Goal: Task Accomplishment & Management: Use online tool/utility

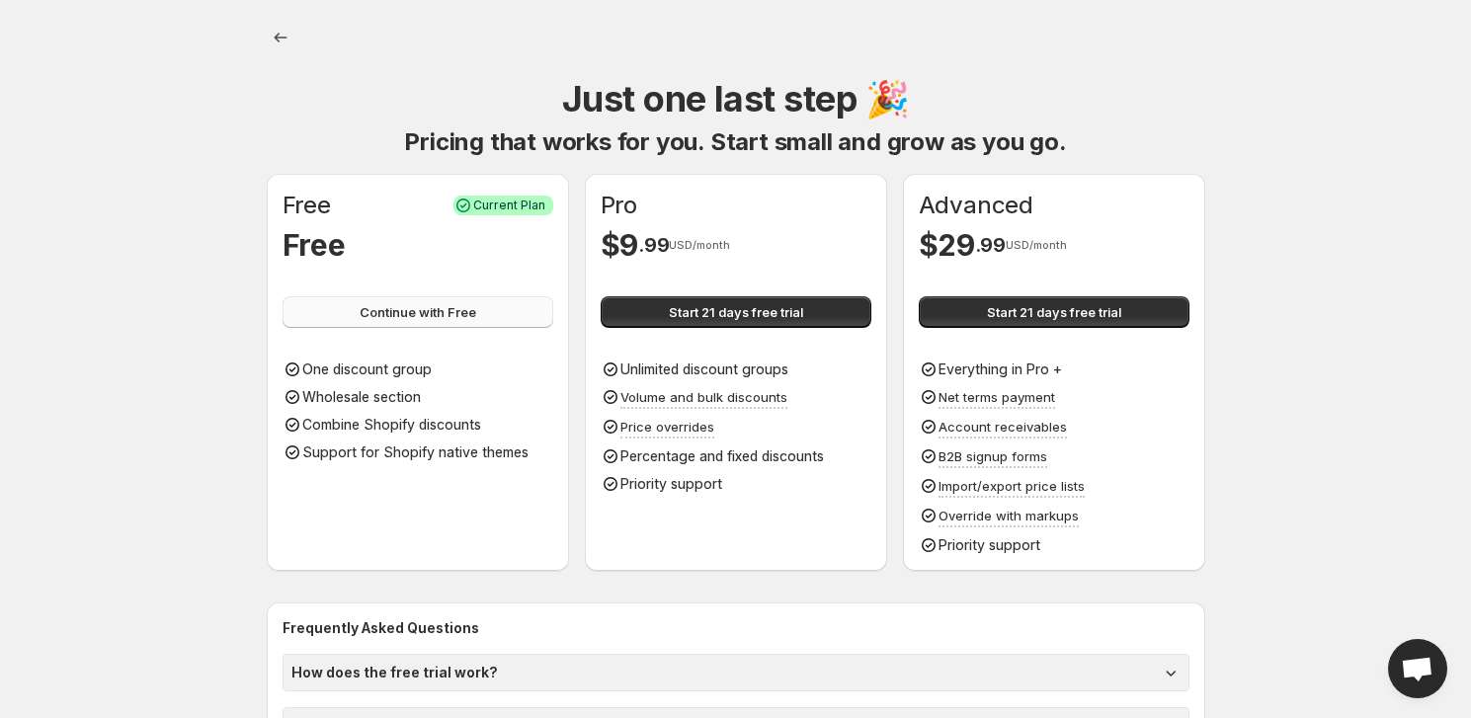
click at [425, 319] on span "Continue with Free" at bounding box center [417, 312] width 117 height 20
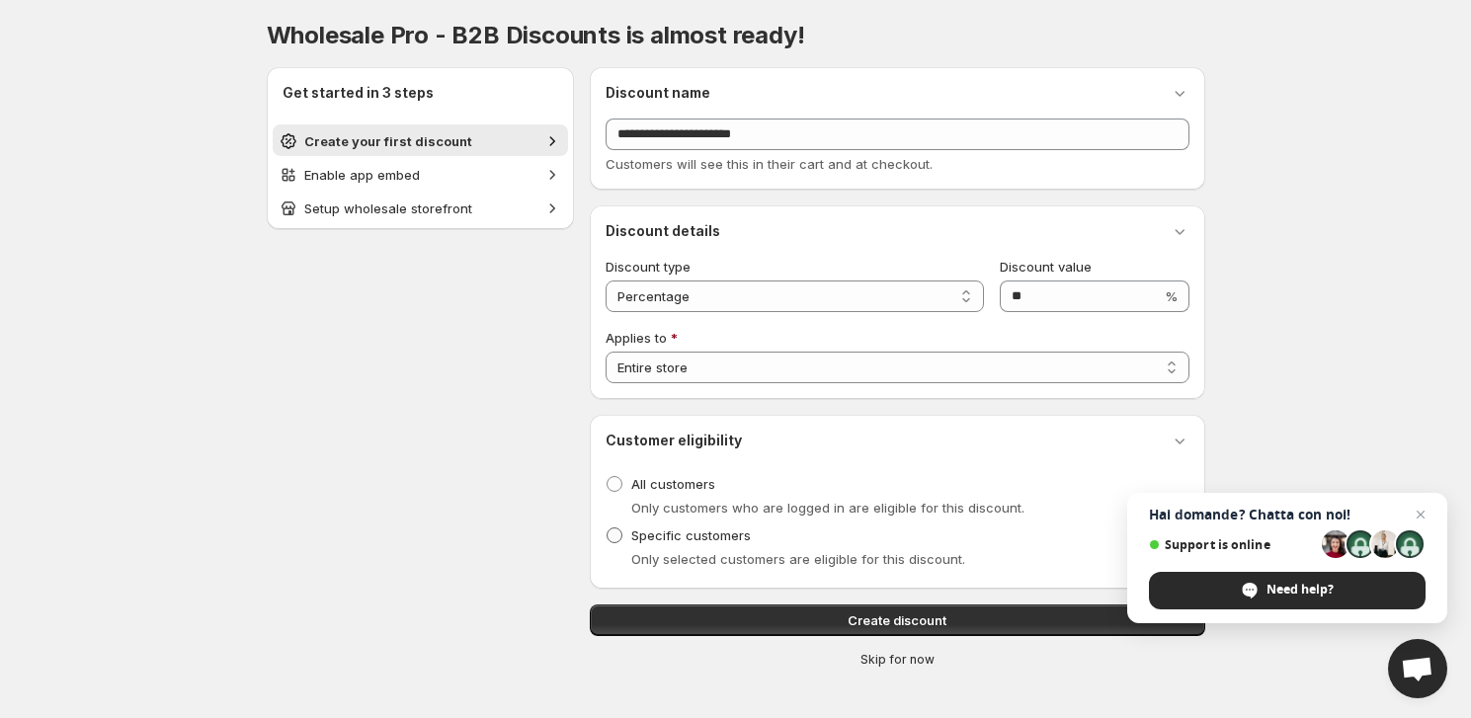
click at [668, 529] on span "Specific customers" at bounding box center [691, 535] width 120 height 16
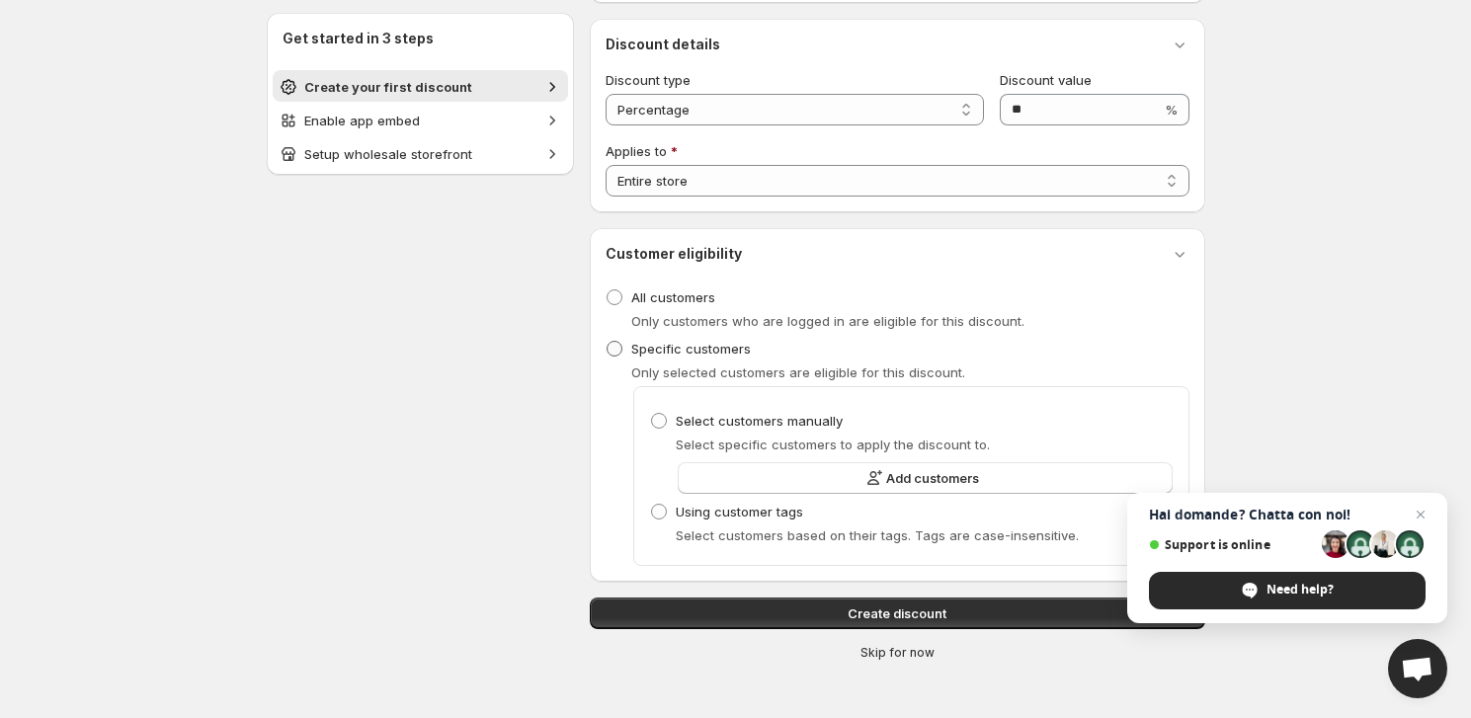
scroll to position [188, 0]
click at [812, 472] on button "Add customers" at bounding box center [925, 477] width 495 height 32
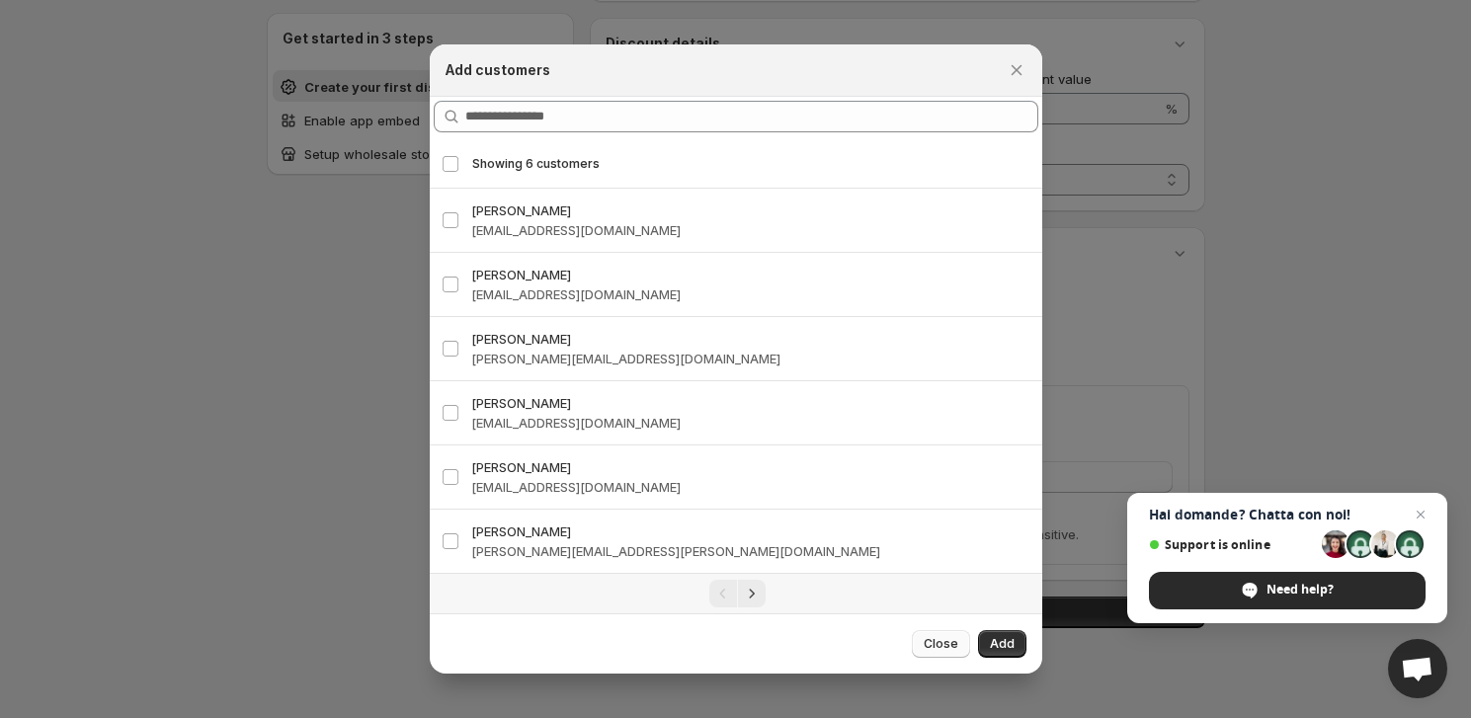
click at [935, 648] on span "Close" at bounding box center [940, 644] width 35 height 16
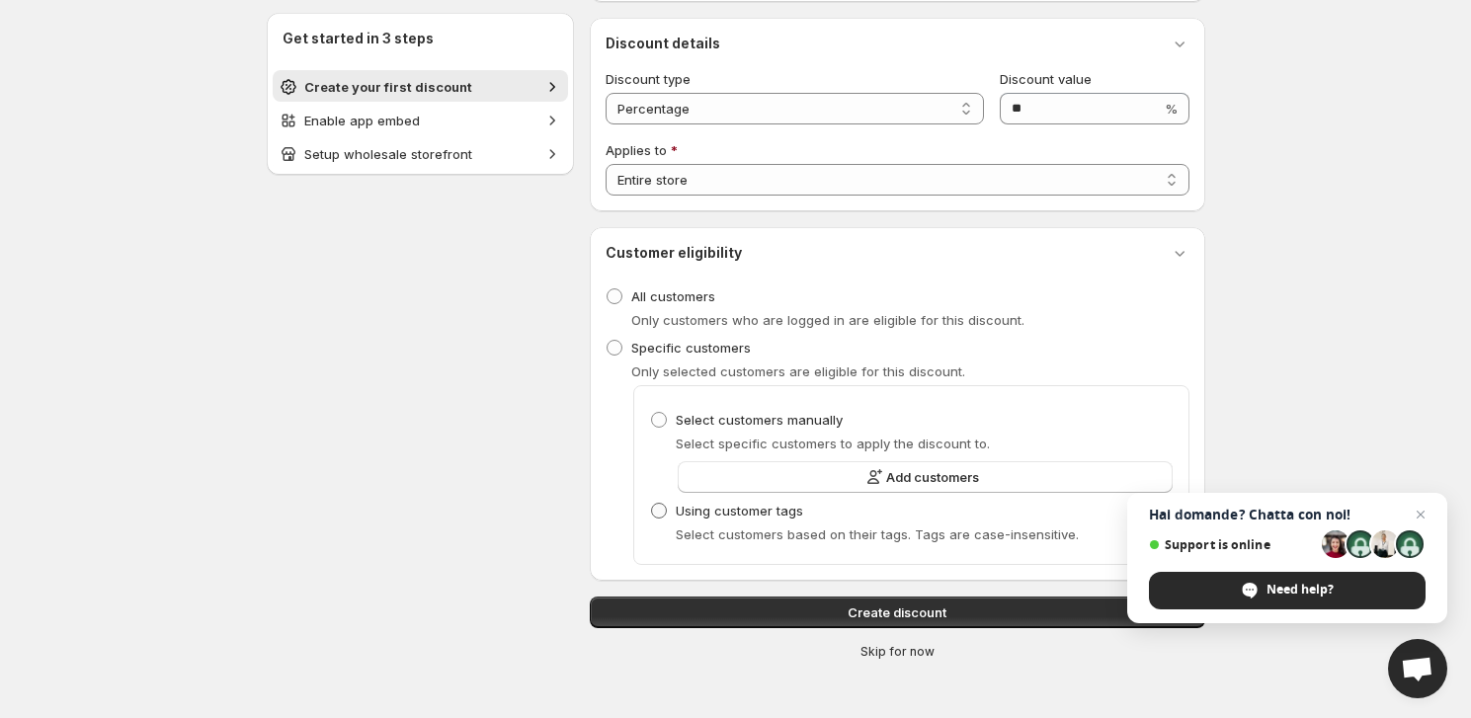
click at [725, 515] on span "Using customer tags" at bounding box center [739, 511] width 127 height 16
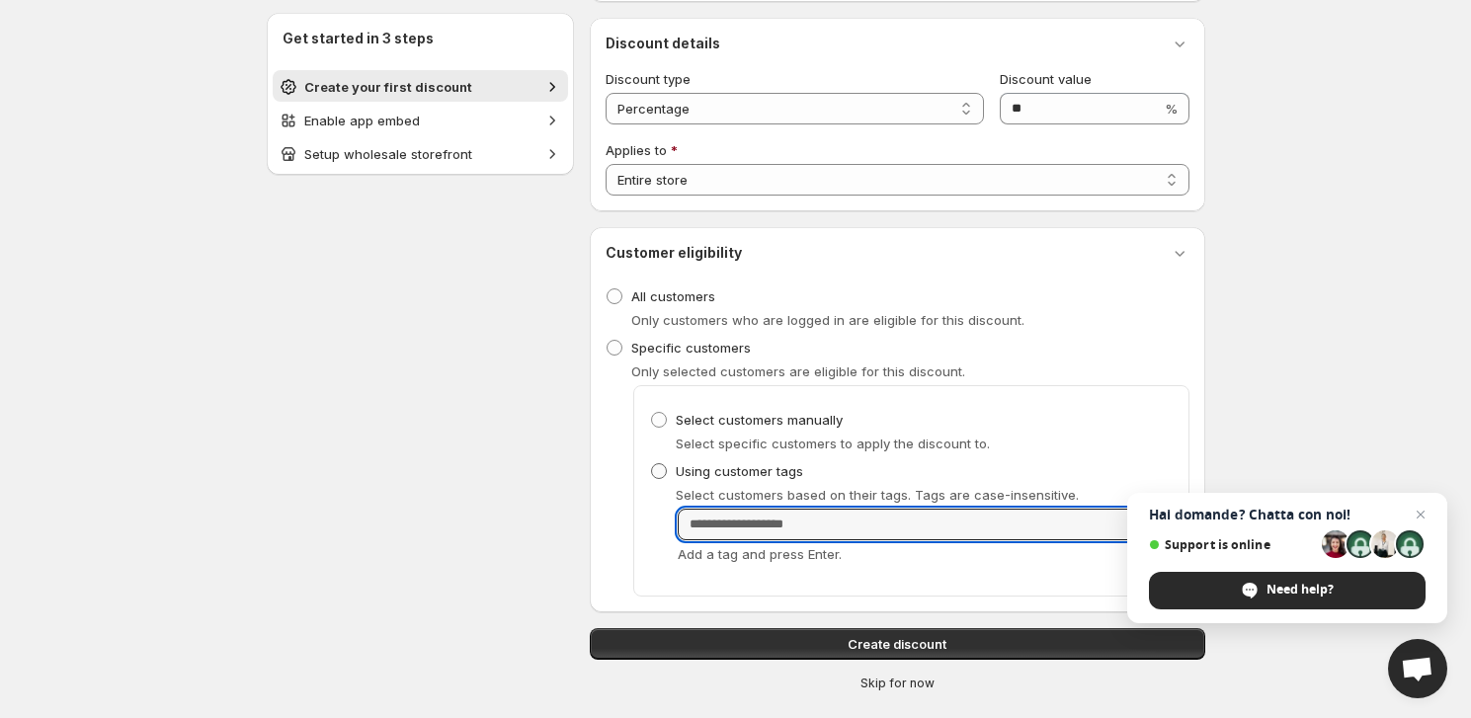
click at [725, 515] on input "Customer Tags" at bounding box center [925, 525] width 495 height 32
click at [466, 159] on span "Setup wholesale storefront" at bounding box center [388, 154] width 168 height 16
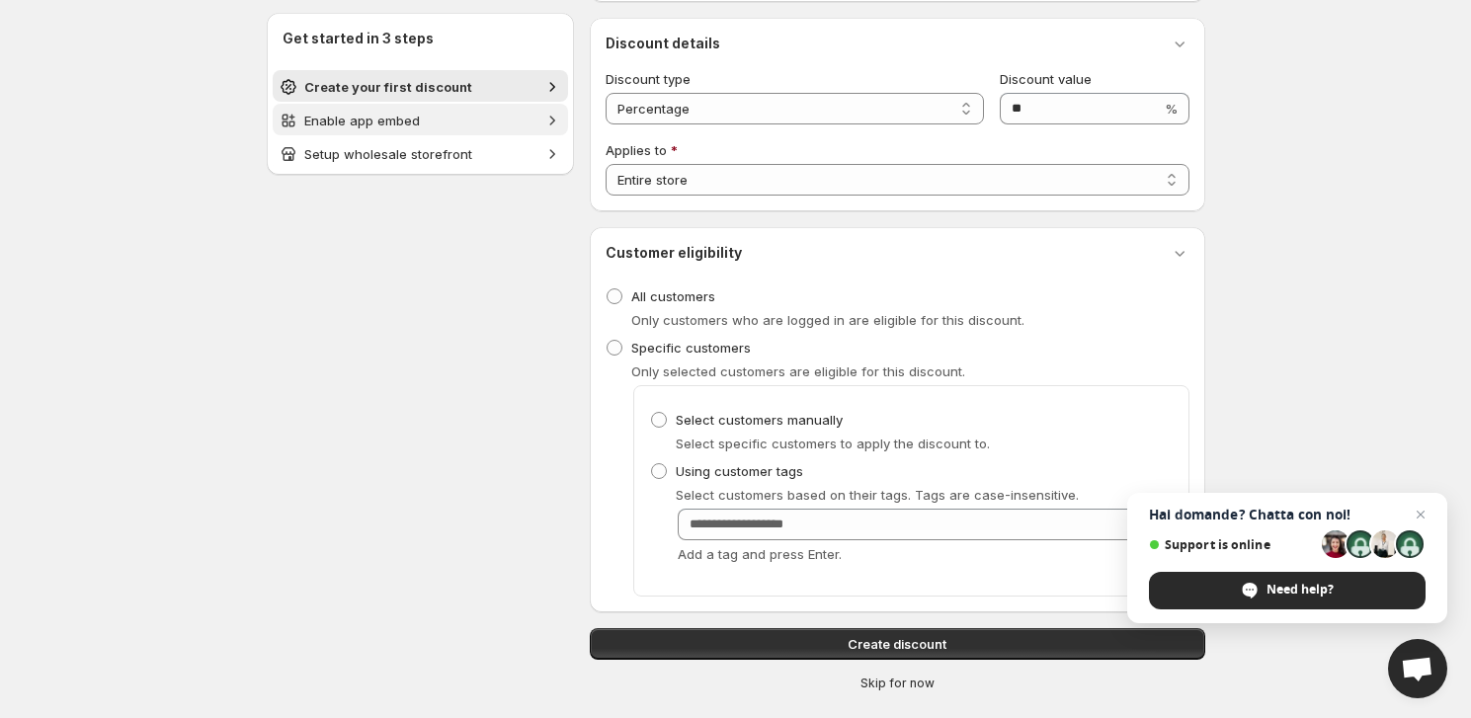
click at [365, 128] on span "Enable app embed" at bounding box center [420, 121] width 232 height 20
click at [368, 117] on span "Enable app embed" at bounding box center [362, 121] width 116 height 16
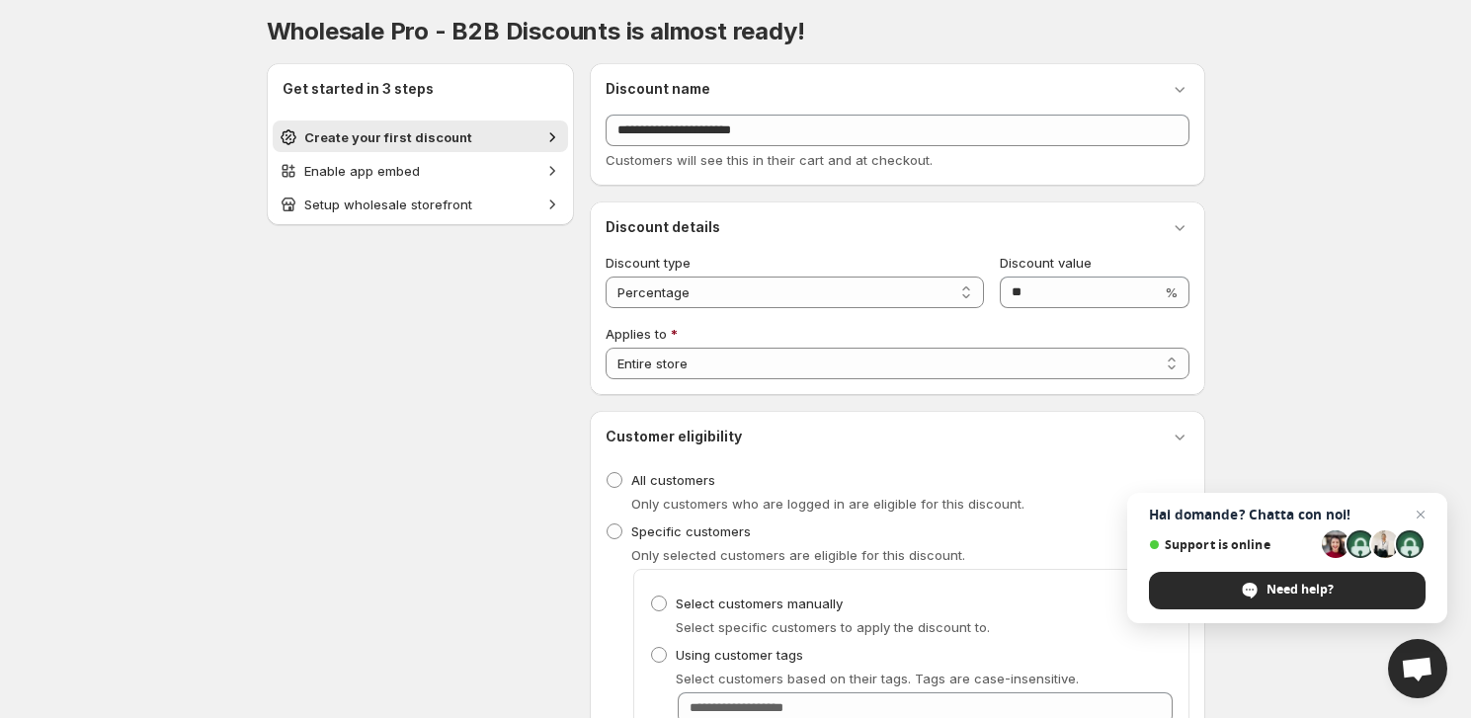
scroll to position [0, 0]
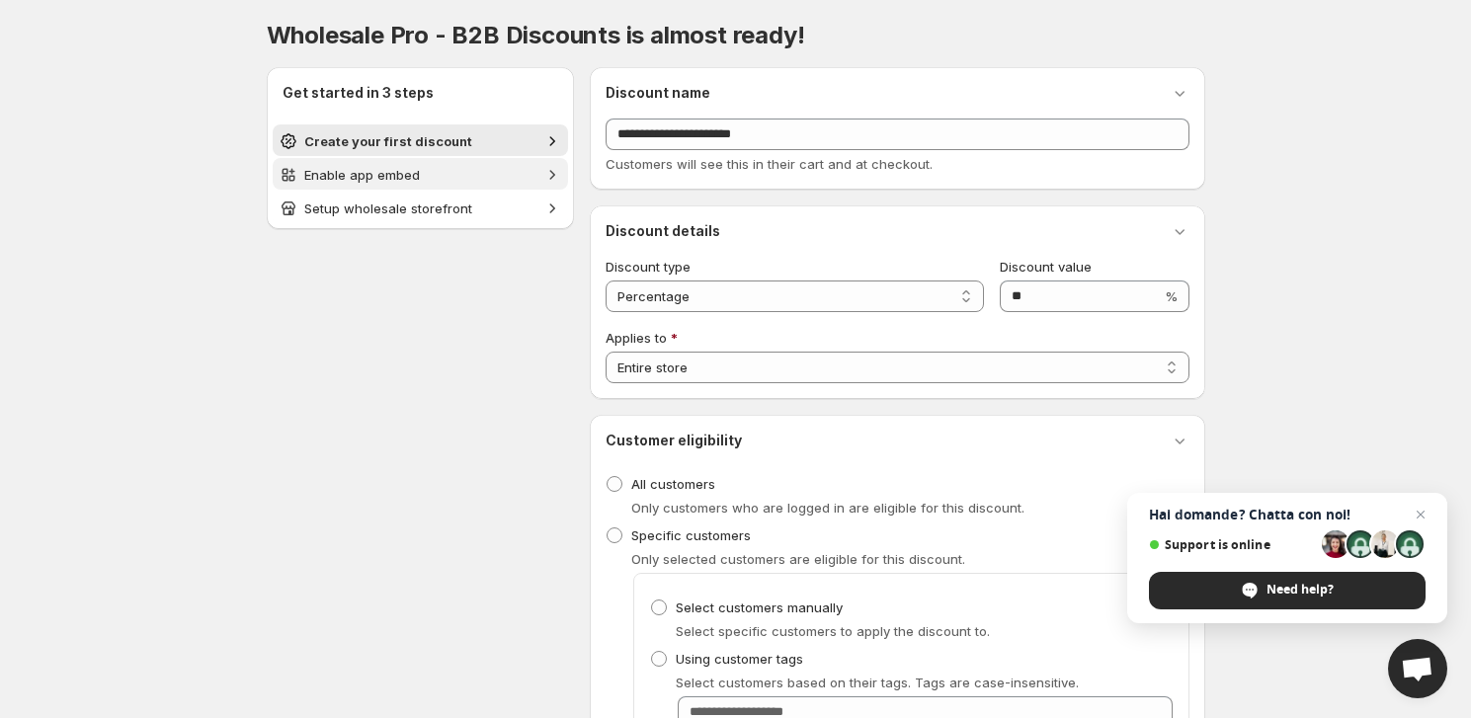
click at [460, 161] on button "Enable app embed" at bounding box center [420, 174] width 295 height 32
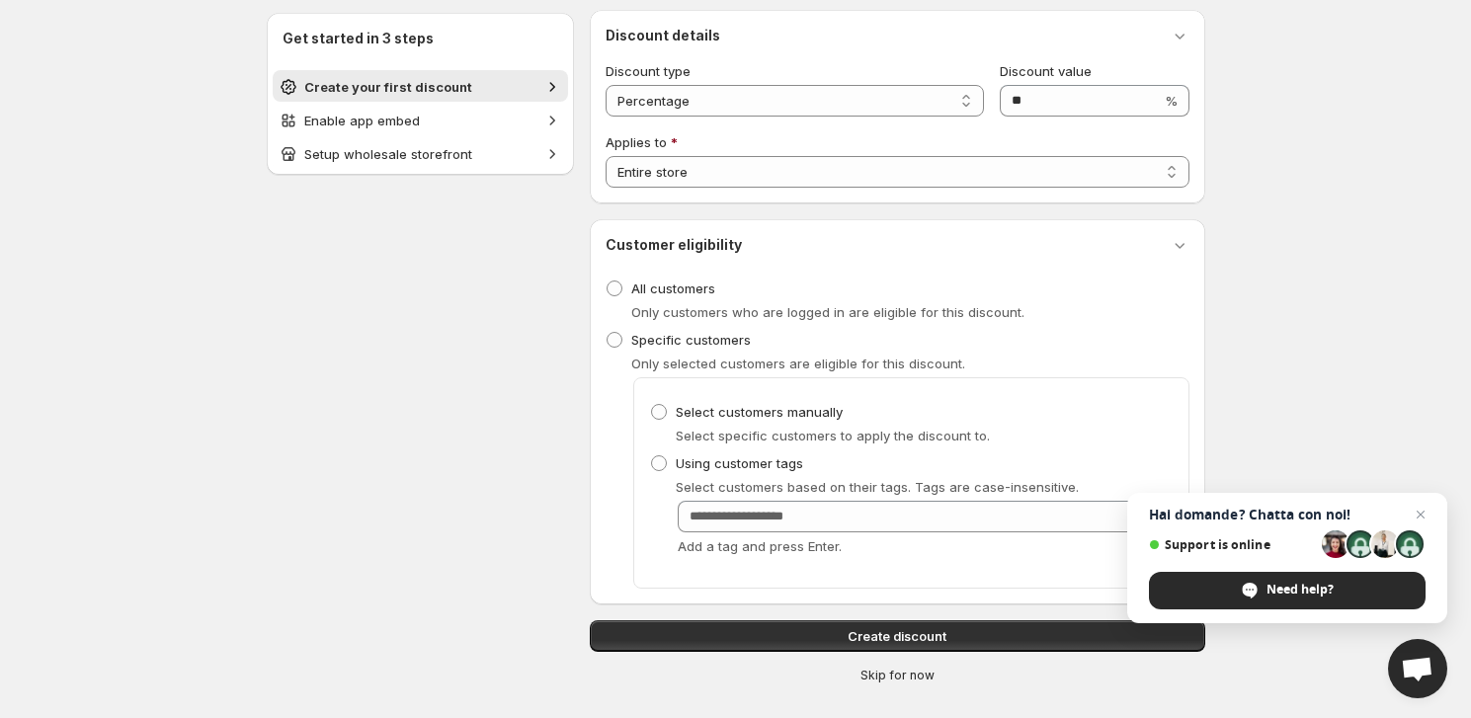
scroll to position [219, 0]
